Goal: Information Seeking & Learning: Learn about a topic

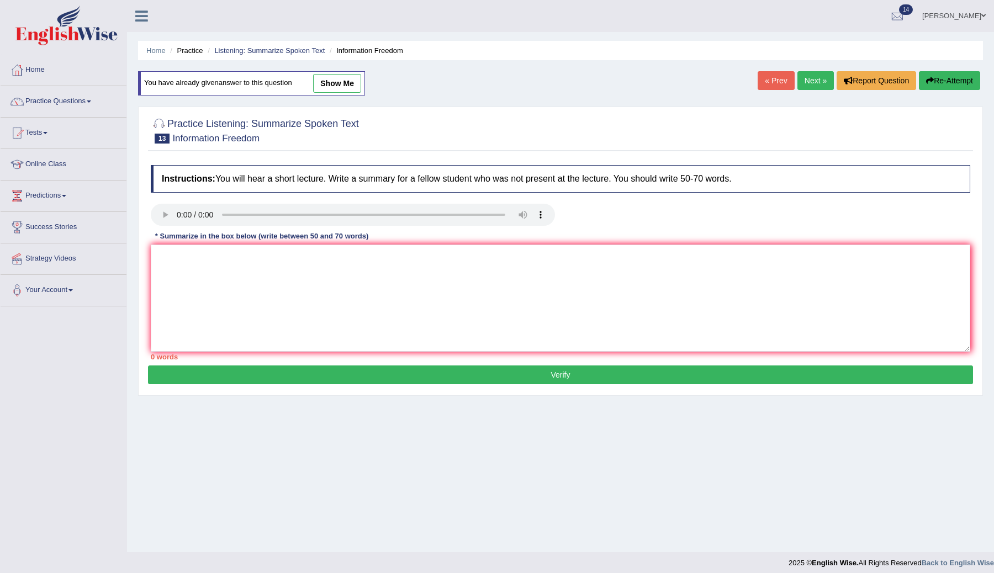
click at [331, 274] on textarea at bounding box center [560, 298] width 819 height 107
type textarea "The speaker"
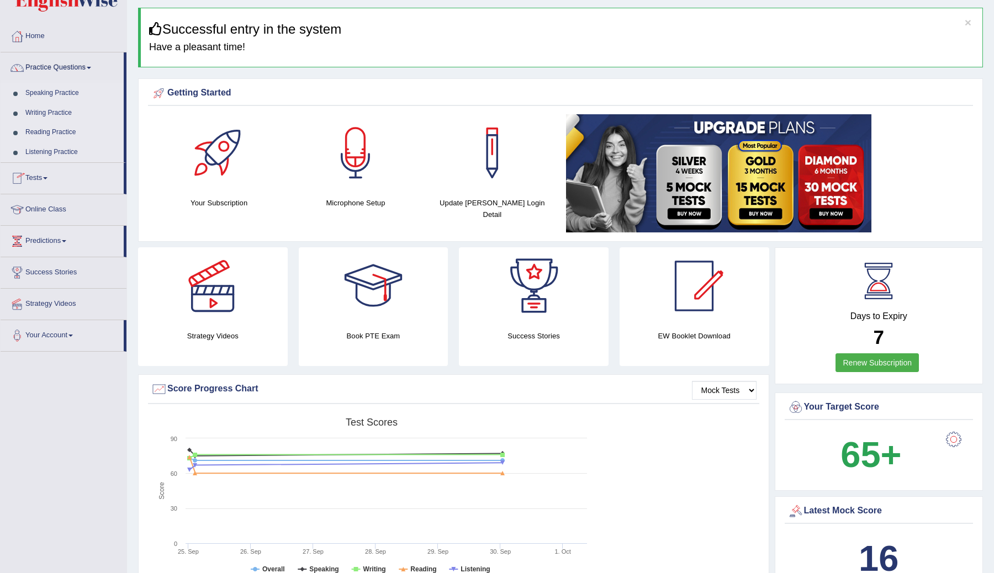
scroll to position [53, 0]
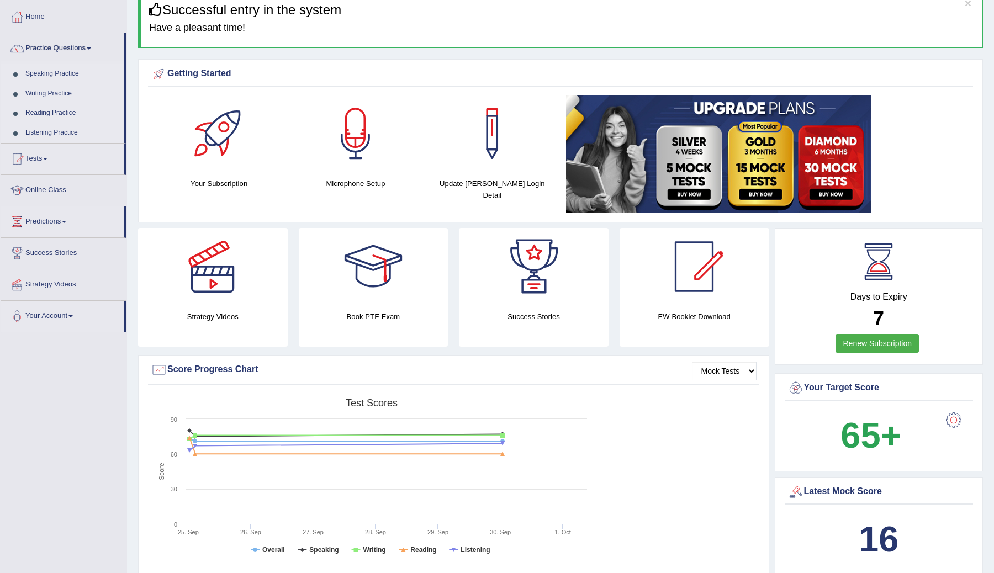
click at [43, 156] on link "Tests" at bounding box center [62, 158] width 123 height 28
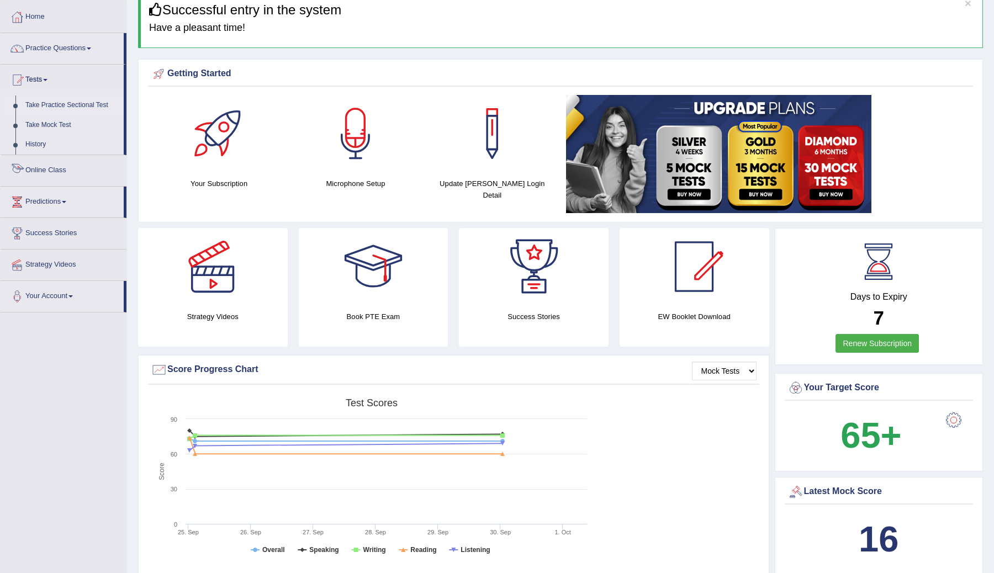
scroll to position [0, 0]
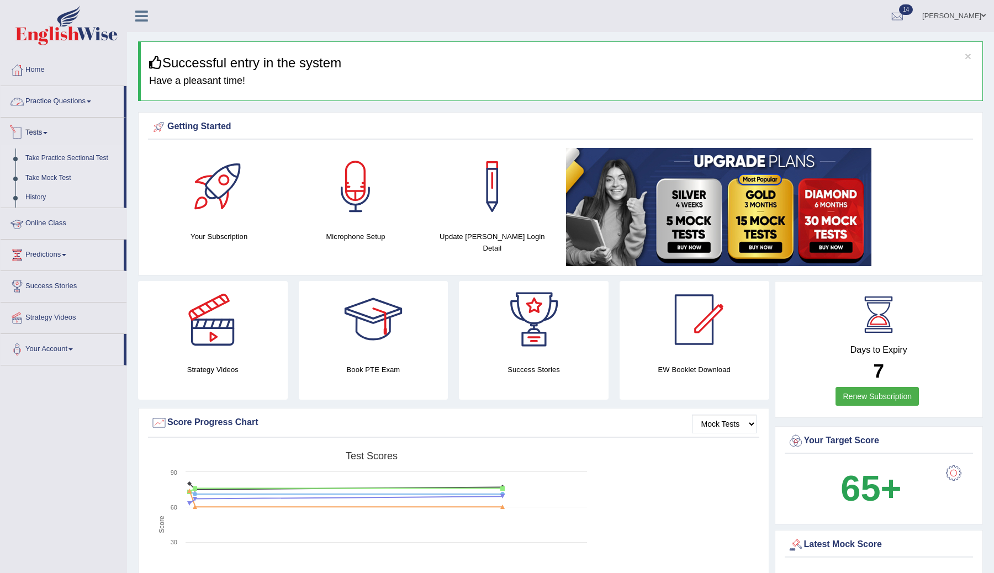
click at [74, 93] on link "Practice Questions" at bounding box center [62, 100] width 123 height 28
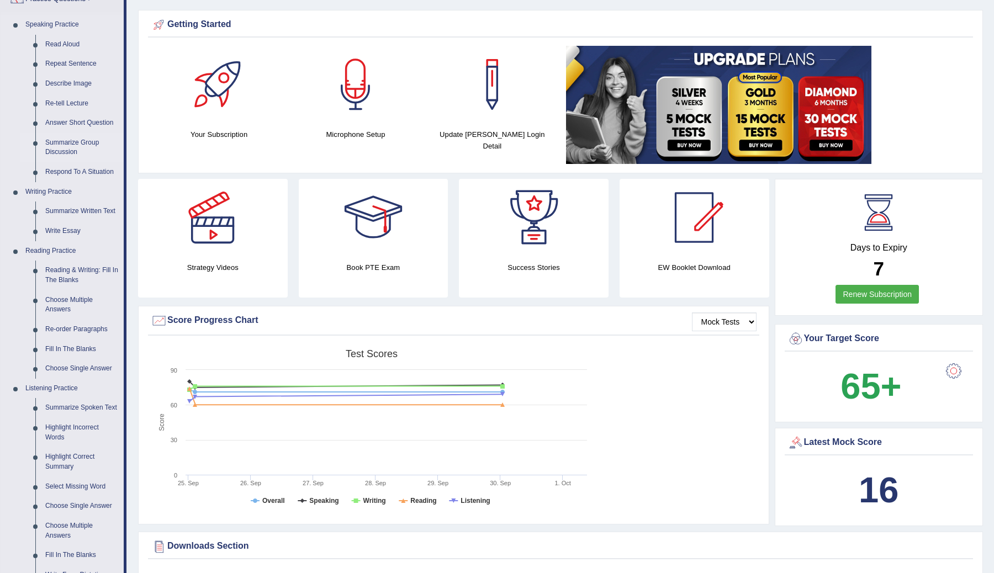
scroll to position [98, 0]
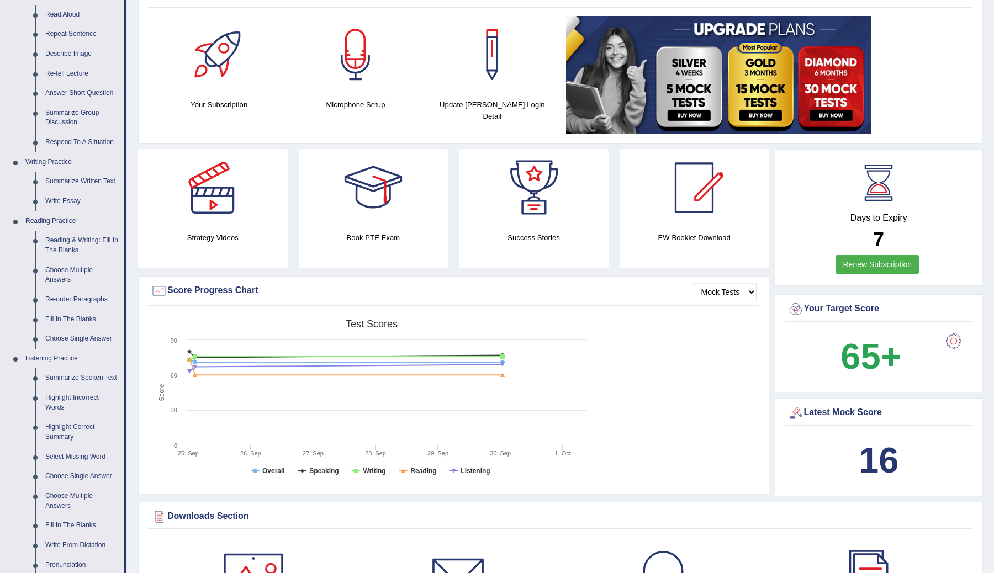
click at [61, 383] on link "Summarize Spoken Text" at bounding box center [81, 378] width 83 height 20
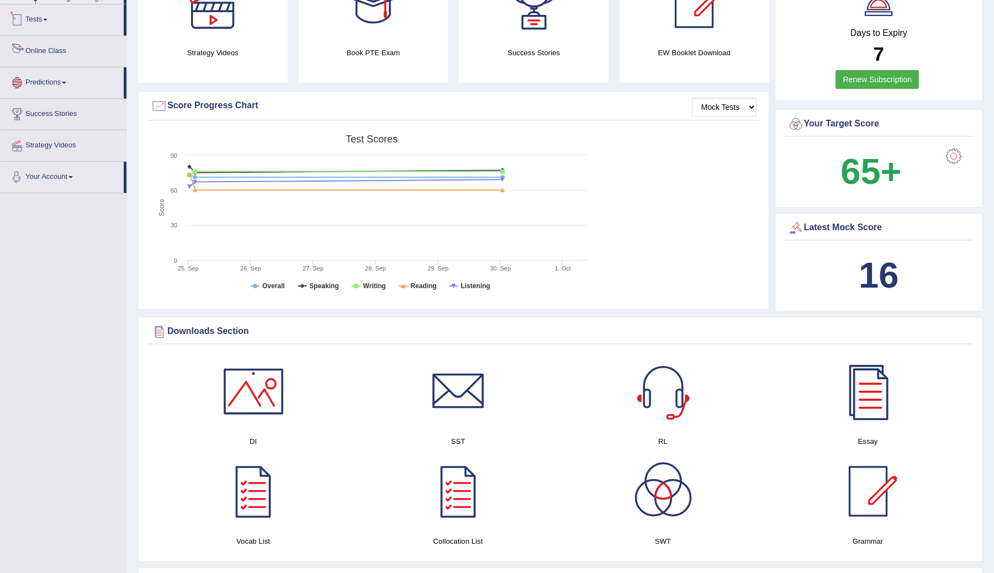
scroll to position [415, 0]
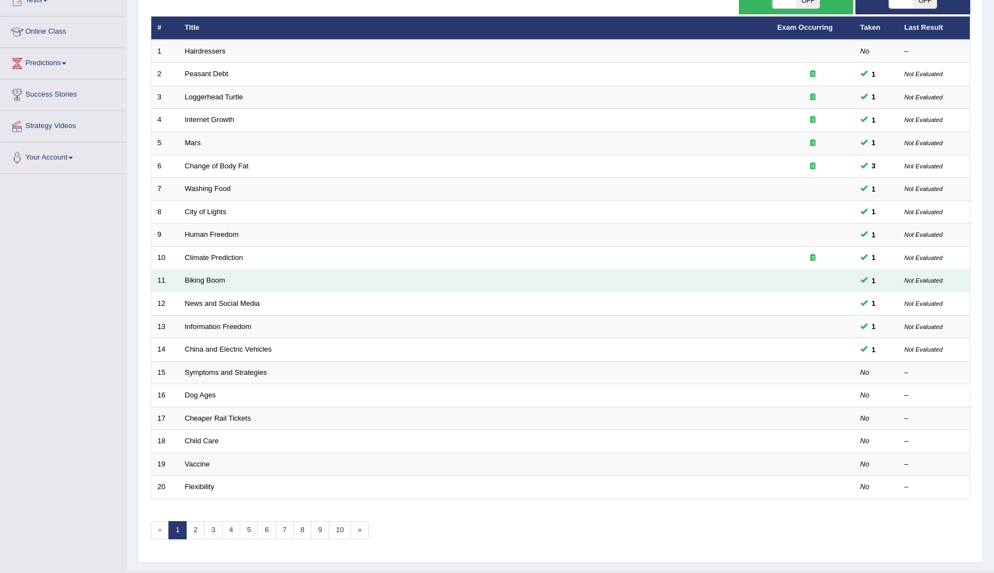
scroll to position [158, 0]
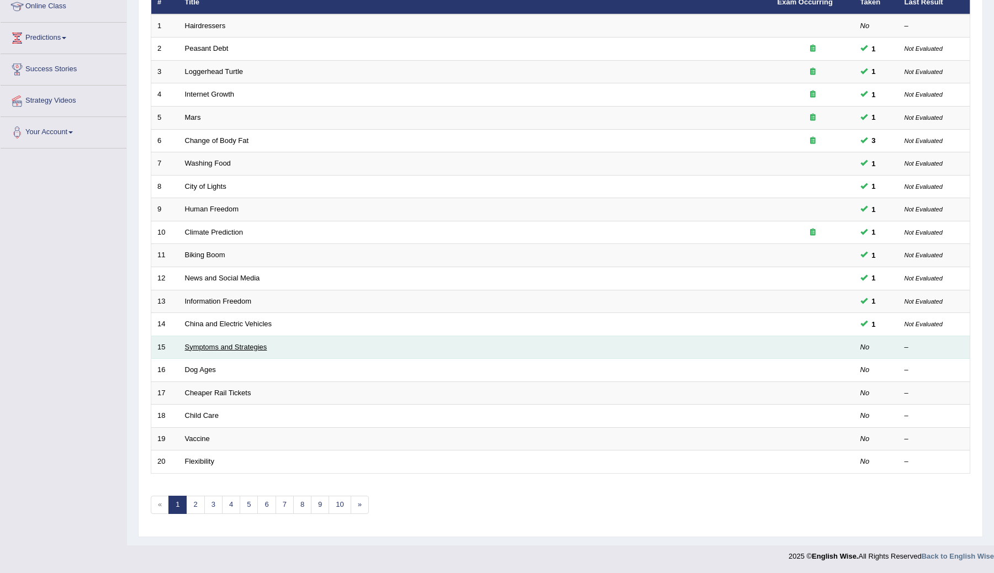
click at [213, 343] on link "Symptoms and Strategies" at bounding box center [226, 347] width 82 height 8
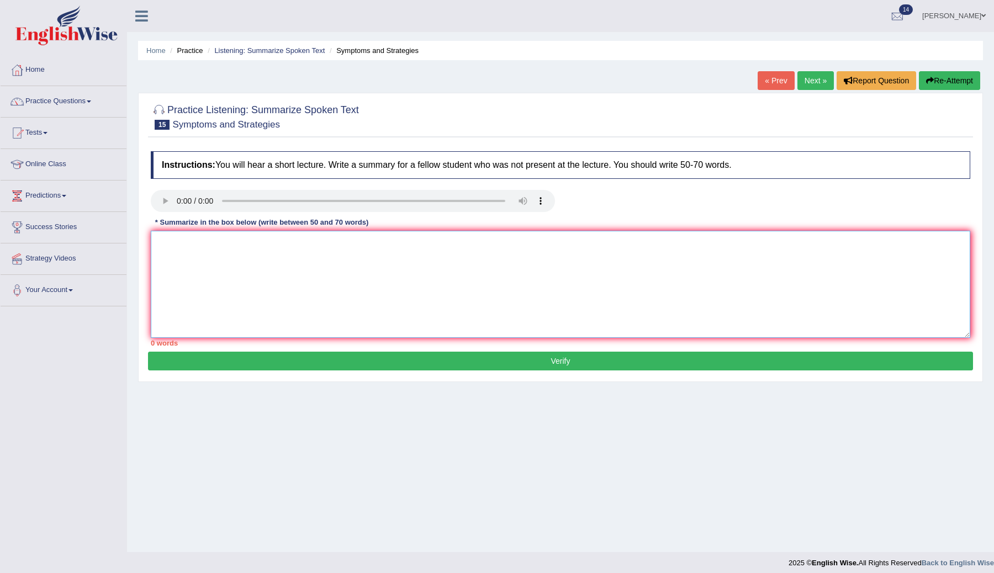
click at [256, 282] on textarea at bounding box center [560, 284] width 819 height 107
click at [377, 238] on textarea "The speaker provided comprehensive overview of" at bounding box center [560, 284] width 819 height 107
click at [234, 241] on textarea "The speaker provided comprehensive overview of" at bounding box center [560, 284] width 819 height 107
click at [385, 241] on textarea "The speaker provided a comprehensive overview of" at bounding box center [560, 284] width 819 height 107
paste textarea "The speaker provided a comprehensive overview of [main topic], highlighting sev…"
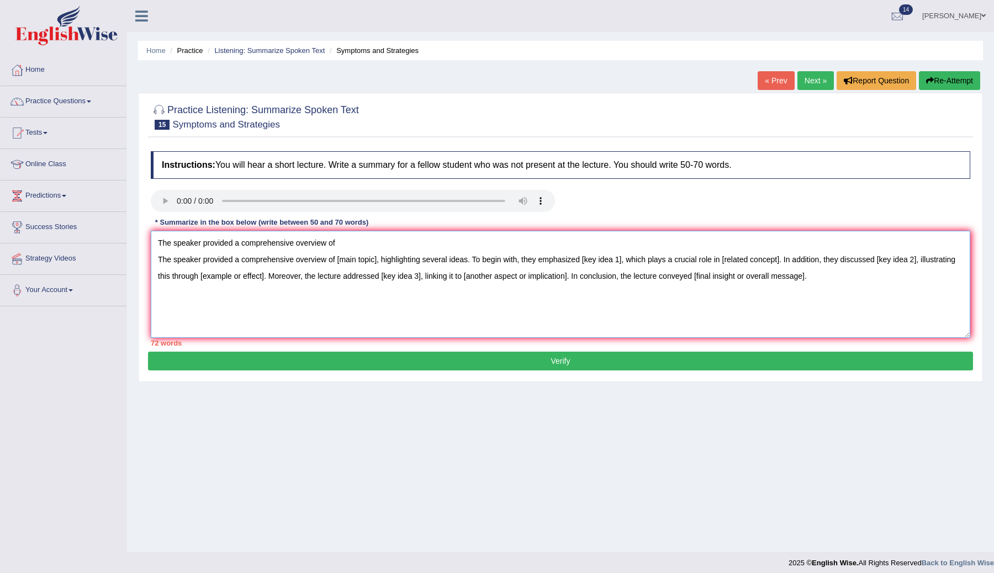
drag, startPoint x: 822, startPoint y: 279, endPoint x: 149, endPoint y: 255, distance: 673.9
click at [149, 255] on div "Instructions: You will hear a short lecture. Write a summary for a fellow stude…" at bounding box center [560, 249] width 825 height 206
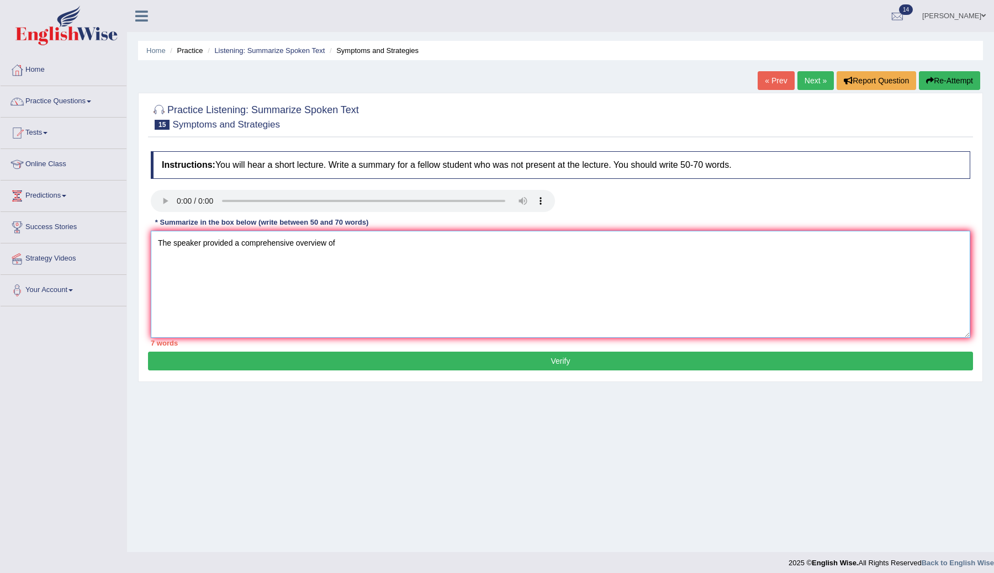
click at [344, 251] on textarea "The speaker provided a comprehensive overview of" at bounding box center [560, 284] width 819 height 107
paste textarea "The speaker provided a comprehensive overview of [main topic], highlighting sev…"
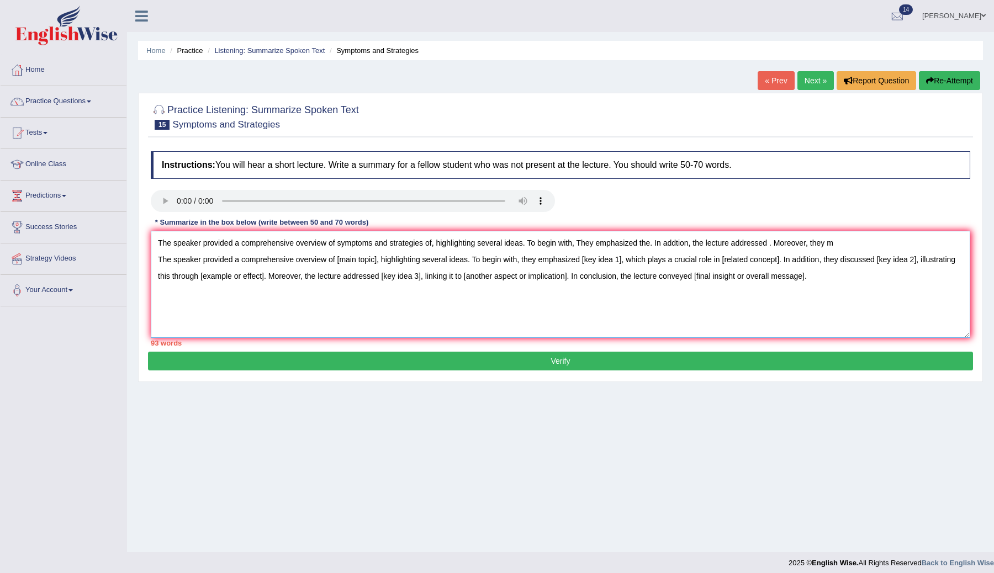
click at [156, 257] on textarea "The speaker provided a comprehensive overview of symptoms and strategies of, hi…" at bounding box center [560, 284] width 819 height 107
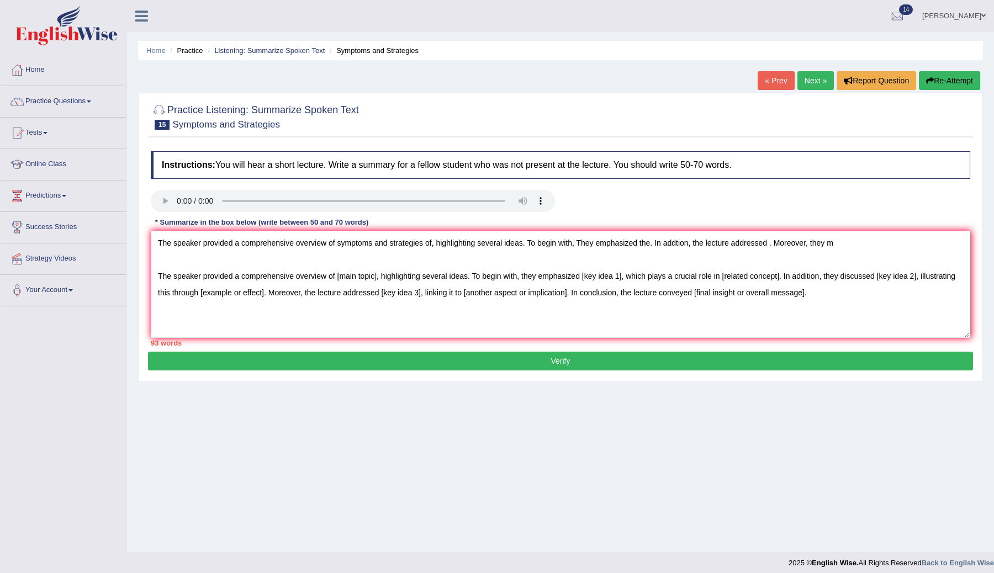
click at [837, 229] on div "Instructions: You will hear a short lecture. Write a summary for a fellow stude…" at bounding box center [560, 249] width 825 height 206
click at [834, 240] on textarea "The speaker provided a comprehensive overview of symptoms and strategies of, hi…" at bounding box center [560, 284] width 819 height 107
click at [730, 244] on textarea "The speaker provided a comprehensive overview of symptoms and strategies of, hi…" at bounding box center [560, 284] width 819 height 107
click at [795, 245] on textarea "The speaker provided a comprehensive overview of symptoms and strategies of, hi…" at bounding box center [560, 284] width 819 height 107
click at [681, 245] on textarea "The speaker provided a comprehensive overview of symptoms and strategies of, hi…" at bounding box center [560, 284] width 819 height 107
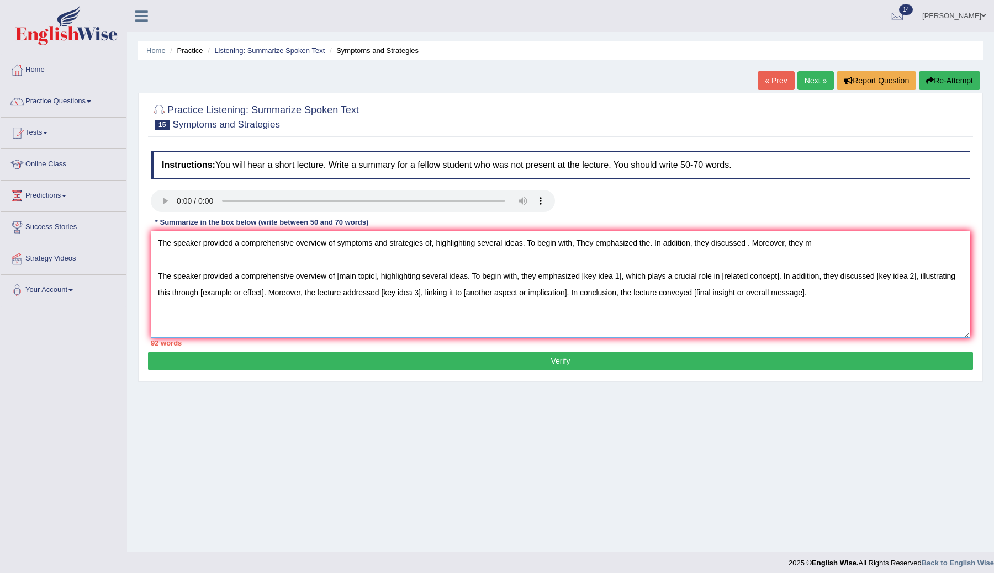
click at [816, 247] on textarea "The speaker provided a comprehensive overview of symptoms and strategies of, hi…" at bounding box center [560, 284] width 819 height 107
click at [820, 244] on textarea "The speaker provided a comprehensive overview of symptoms and strategies of, hi…" at bounding box center [560, 284] width 819 height 107
click at [910, 248] on textarea "The speaker provided a comprehensive overview of symptoms and strategies of, hi…" at bounding box center [560, 284] width 819 height 107
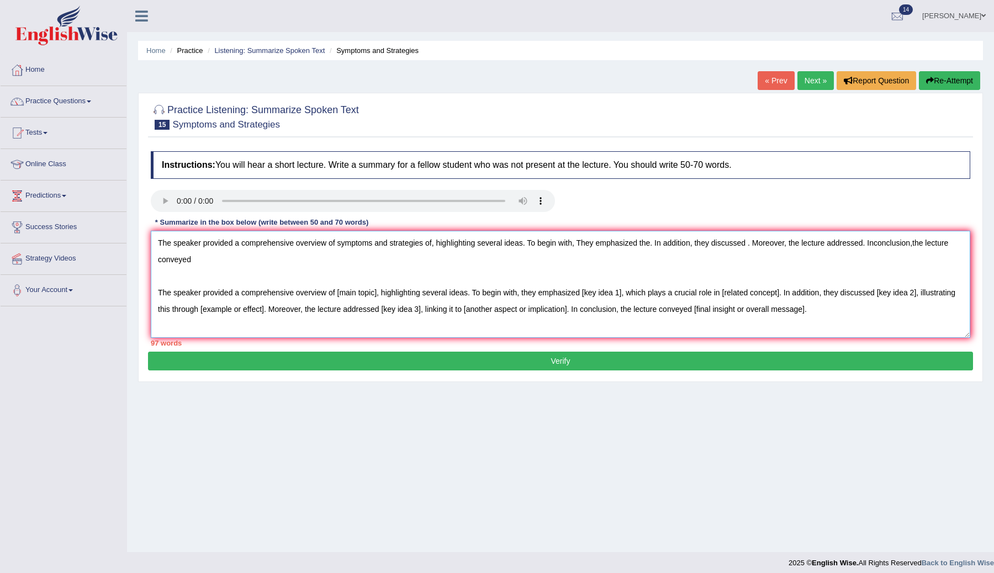
click at [924, 268] on textarea "The speaker provided a comprehensive overview of symptoms and strategies of, hi…" at bounding box center [560, 284] width 819 height 107
click at [881, 243] on textarea "The speaker provided a comprehensive overview of symptoms and strategies of, hi…" at bounding box center [560, 284] width 819 height 107
click at [878, 243] on textarea "The speaker provided a comprehensive overview of symptoms and strategies of, hi…" at bounding box center [560, 284] width 819 height 107
click at [772, 285] on textarea "The speaker provided a comprehensive overview of symptoms and strategies of, hi…" at bounding box center [560, 284] width 819 height 107
click at [230, 270] on textarea "The speaker provided a comprehensive overview of symptoms and strategies of, hi…" at bounding box center [560, 284] width 819 height 107
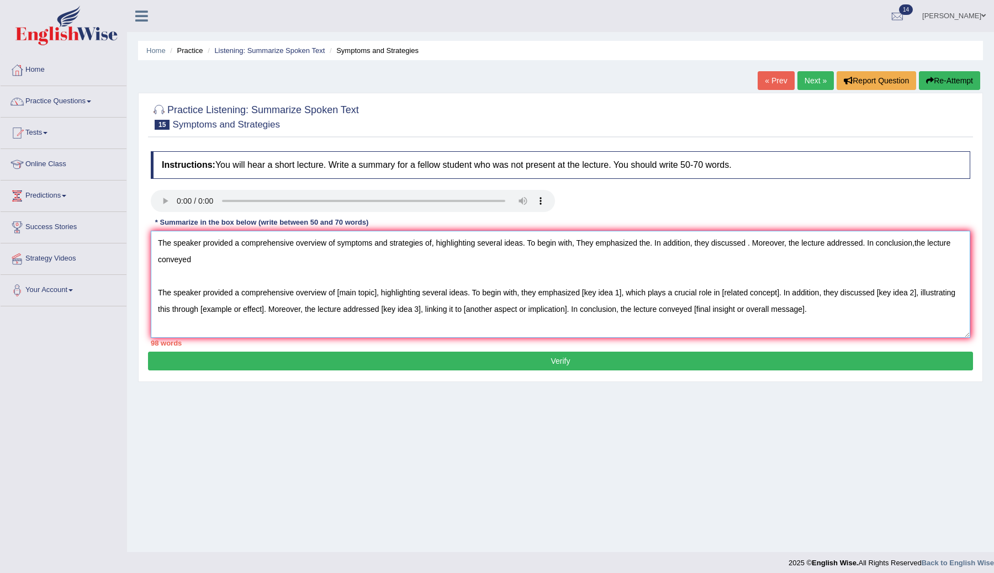
click at [226, 257] on textarea "The speaker provided a comprehensive overview of symptoms and strategies of, hi…" at bounding box center [560, 284] width 819 height 107
click at [862, 316] on textarea "The speaker provided a comprehensive overview of symptoms and strategies of, hi…" at bounding box center [560, 284] width 819 height 107
click at [920, 247] on textarea "The speaker provided a comprehensive overview of symptoms and strategies of, hi…" at bounding box center [560, 284] width 819 height 107
click at [818, 278] on textarea "The speaker provided a comprehensive overview of symptoms and strategies of, hi…" at bounding box center [560, 284] width 819 height 107
click at [269, 266] on textarea "The speaker provided a comprehensive overview of symptoms and strategies of, hi…" at bounding box center [560, 284] width 819 height 107
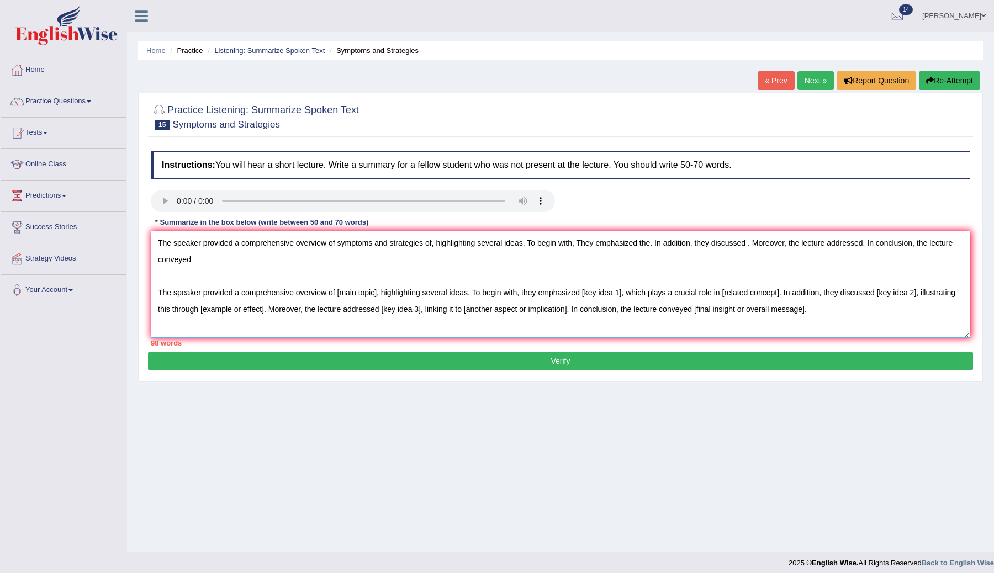
click at [274, 271] on textarea "The speaker provided a comprehensive overview of symptoms and strategies of, hi…" at bounding box center [560, 284] width 819 height 107
click at [249, 268] on textarea "The speaker provided a comprehensive overview of symptoms and strategies of, hi…" at bounding box center [560, 284] width 819 height 107
click at [238, 259] on textarea "The speaker provided a comprehensive overview of symptoms and strategies of, hi…" at bounding box center [560, 284] width 819 height 107
type textarea "The speaker provided a comprehensive overview of symptoms and strategies of, hi…"
drag, startPoint x: 823, startPoint y: 304, endPoint x: 151, endPoint y: 243, distance: 675.1
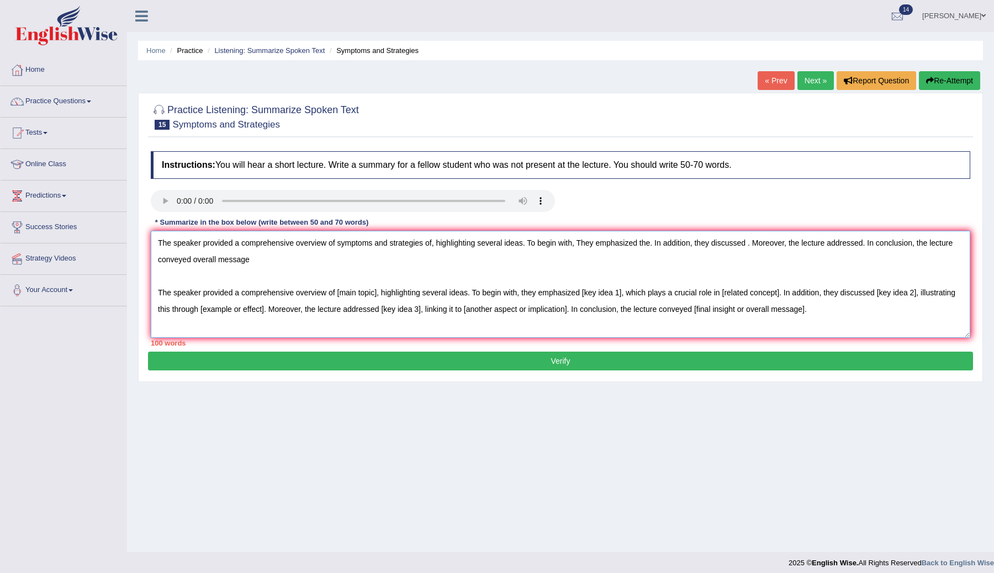
click at [151, 243] on textarea "The speaker provided a comprehensive overview of symptoms and strategies of, hi…" at bounding box center [560, 284] width 819 height 107
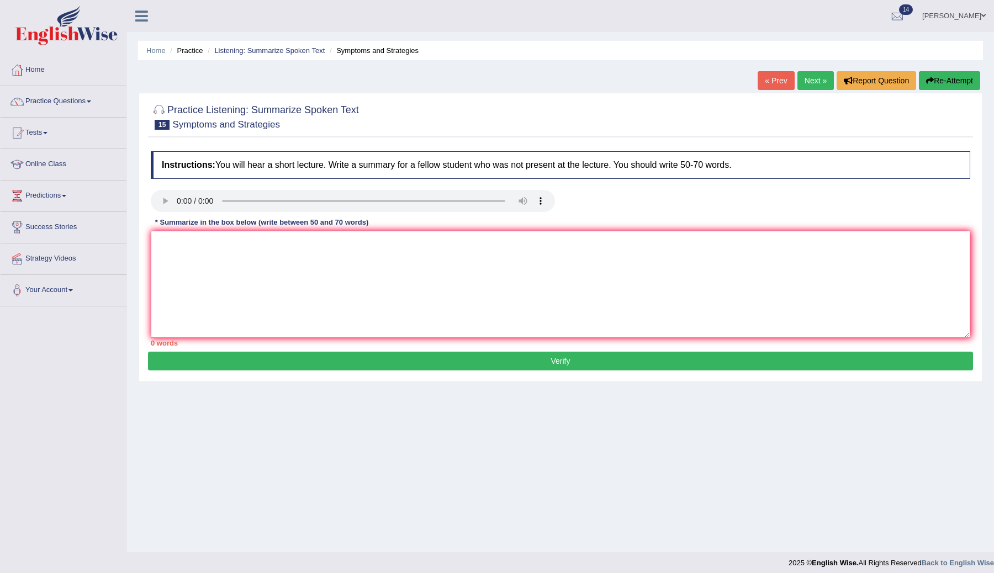
click at [343, 270] on textarea at bounding box center [560, 284] width 819 height 107
click at [183, 250] on textarea at bounding box center [560, 284] width 819 height 107
click at [215, 257] on textarea at bounding box center [560, 284] width 819 height 107
click at [172, 234] on textarea at bounding box center [560, 284] width 819 height 107
